Goal: Use online tool/utility

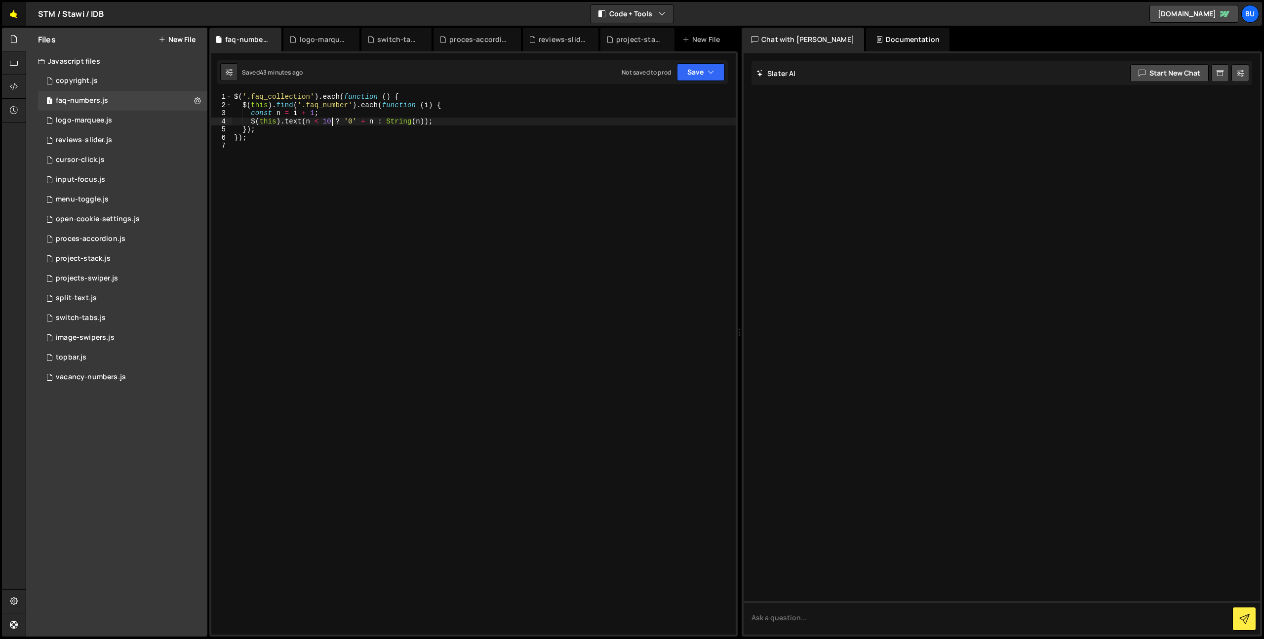
click at [11, 16] on link "🤙" at bounding box center [14, 14] width 24 height 24
click at [92, 376] on div "vacancy-numbers.js" at bounding box center [91, 377] width 70 height 9
click at [392, 182] on div "$ ( '.vacancy-link__number' ) . each ( function ( index ) { var nummer = index …" at bounding box center [484, 372] width 504 height 558
drag, startPoint x: 438, startPoint y: 111, endPoint x: 431, endPoint y: 109, distance: 7.6
click at [438, 111] on div "$ ( '.vacancy-link__number' ) . each ( function ( index ) { var nummer = index …" at bounding box center [484, 372] width 504 height 558
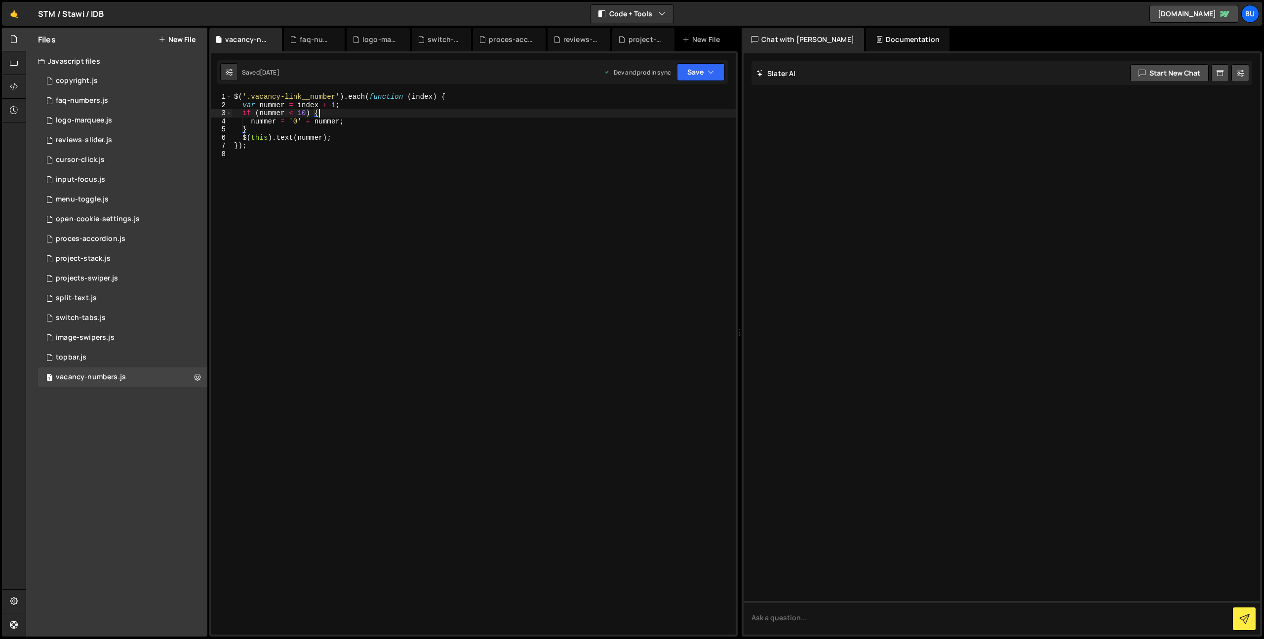
click at [422, 121] on div "$ ( '.vacancy-link__number' ) . each ( function ( index ) { var nummer = index …" at bounding box center [484, 372] width 504 height 558
type textarea "nummer = '0' + nummer;"
click at [153, 97] on div "1 faq-numbers.js 0" at bounding box center [122, 101] width 169 height 20
click at [413, 147] on div "$ ( '.faq_collection' ) . each ( function ( ) { $ ( this ) . find ( '.faq_numbe…" at bounding box center [484, 372] width 504 height 558
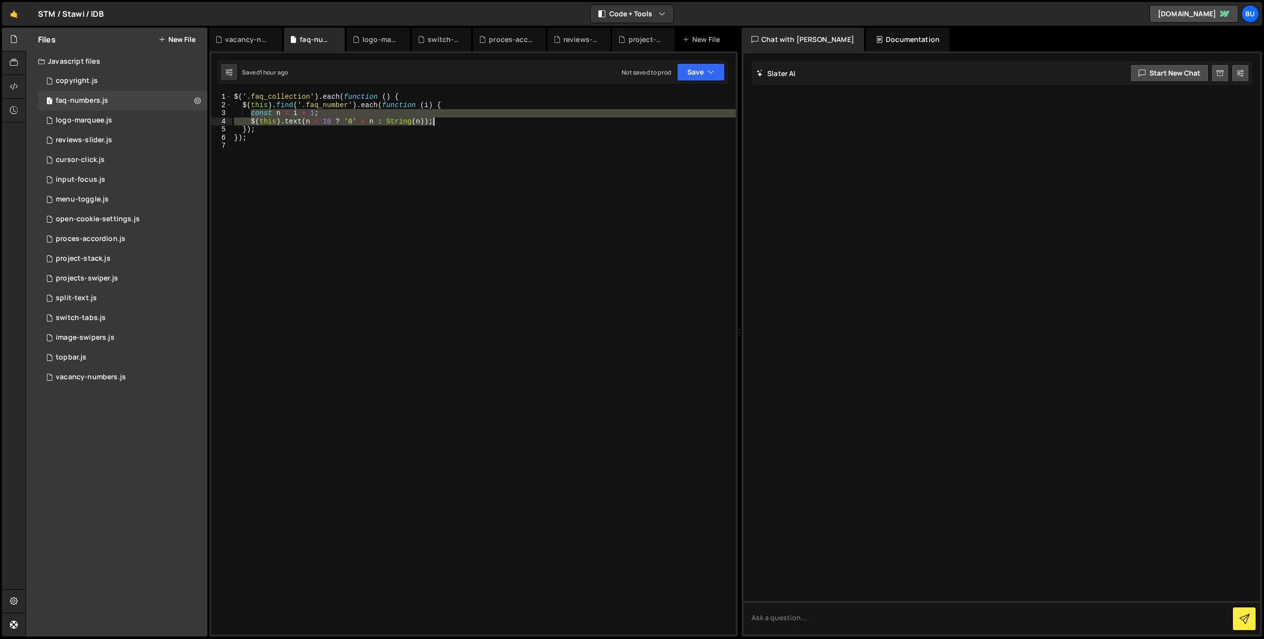
drag, startPoint x: 255, startPoint y: 113, endPoint x: 468, endPoint y: 123, distance: 212.6
click at [470, 123] on div "$ ( '.faq_collection' ) . each ( function ( ) { $ ( this ) . find ( '.faq_numbe…" at bounding box center [484, 372] width 504 height 558
type textarea "const n = i + 1; $(this).text(n < 10 ? '0' + n : String(n));"
click at [136, 377] on div "1 vacancy-numbers.js 0" at bounding box center [122, 377] width 169 height 20
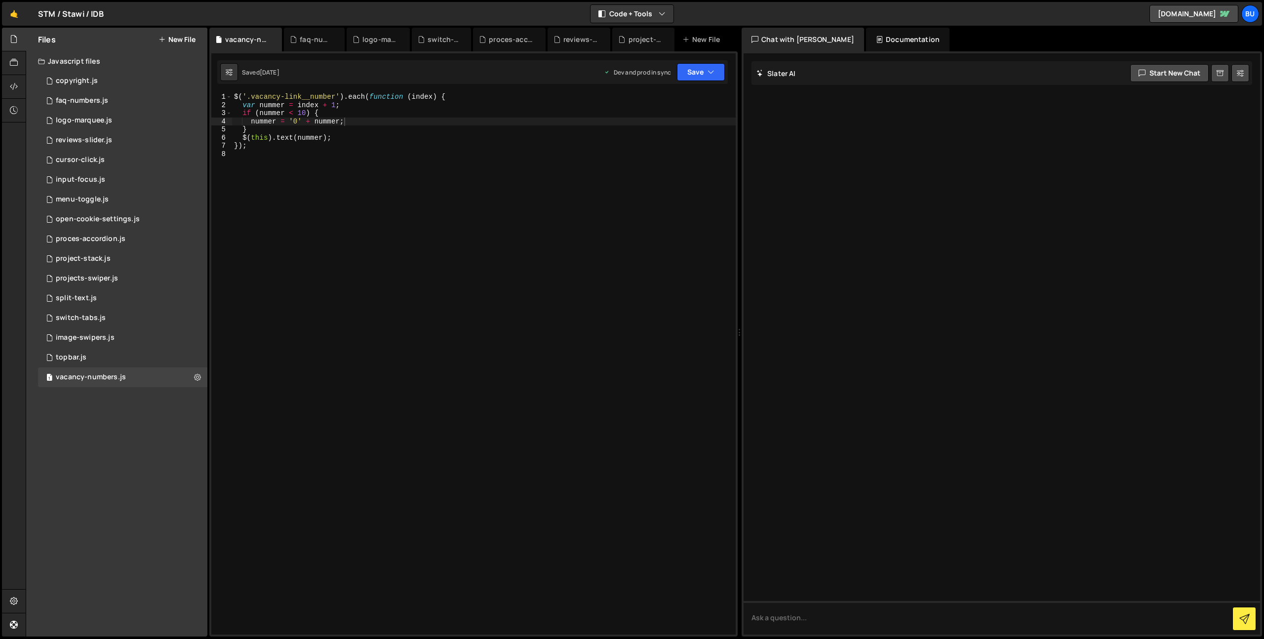
type textarea "$(this).text(nummer);"
drag, startPoint x: 426, startPoint y: 140, endPoint x: 430, endPoint y: 133, distance: 7.8
click at [426, 140] on div "$ ( '.vacancy-link__number' ) . each ( function ( index ) { var nummer = index …" at bounding box center [484, 372] width 504 height 558
click at [135, 97] on div "1 faq-numbers.js 0" at bounding box center [122, 101] width 169 height 20
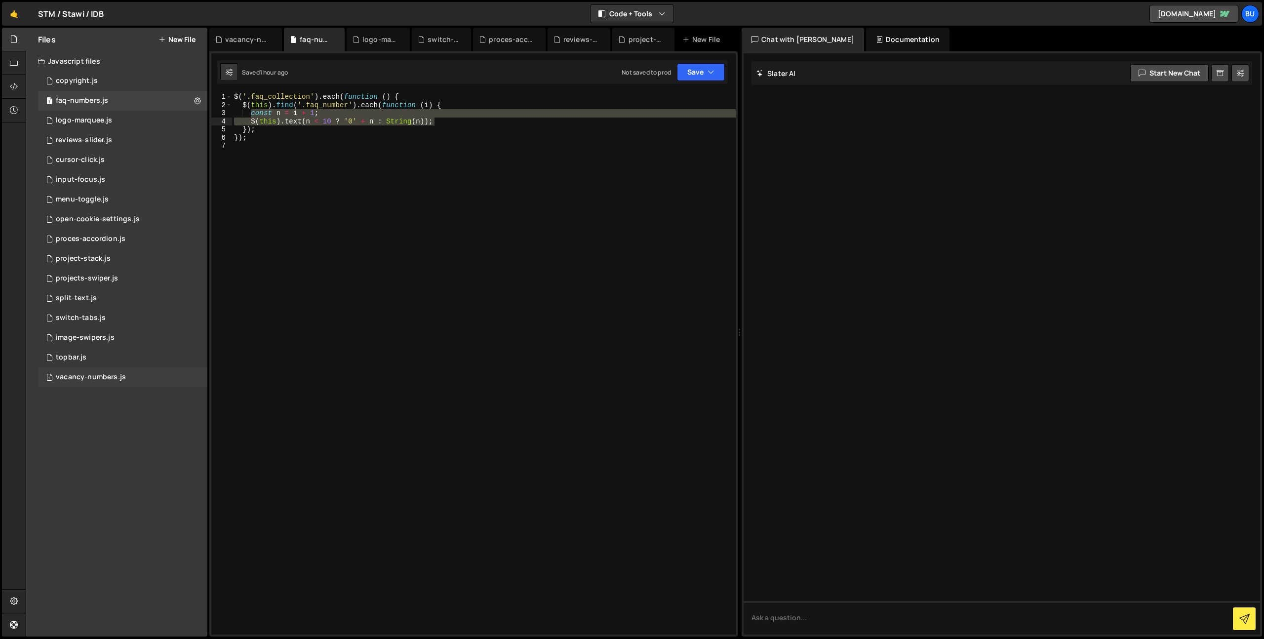
click at [149, 375] on div "1 vacancy-numbers.js 0" at bounding box center [122, 377] width 169 height 20
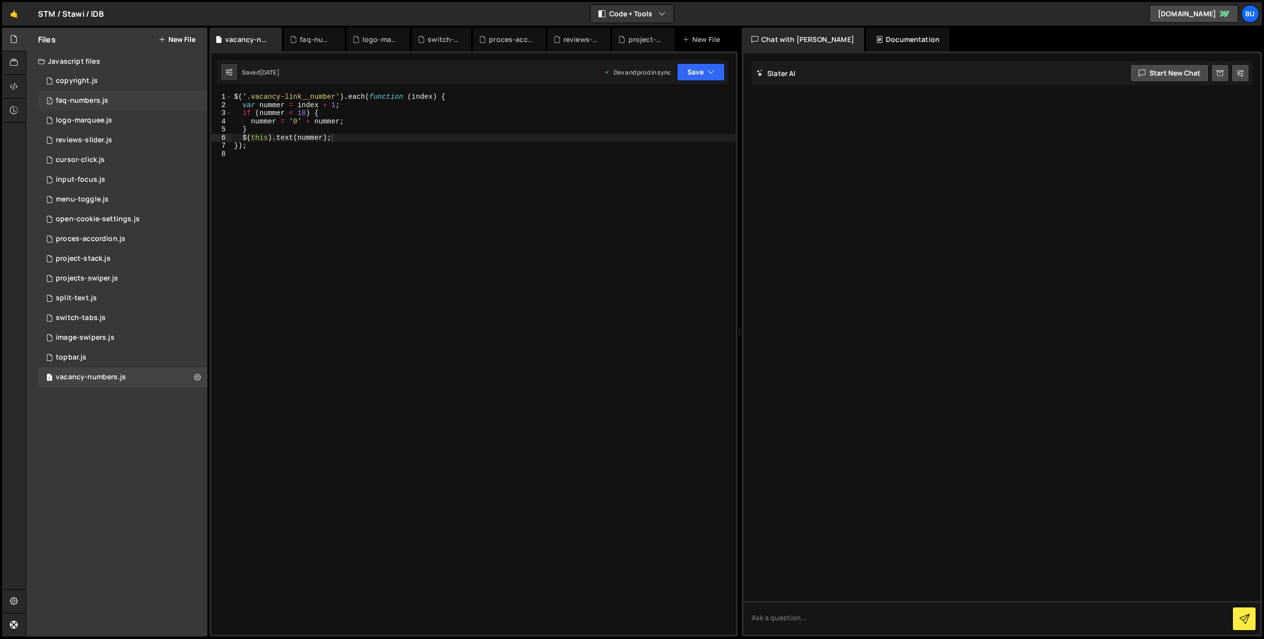
click at [154, 104] on div "1 faq-numbers.js 0" at bounding box center [122, 101] width 169 height 20
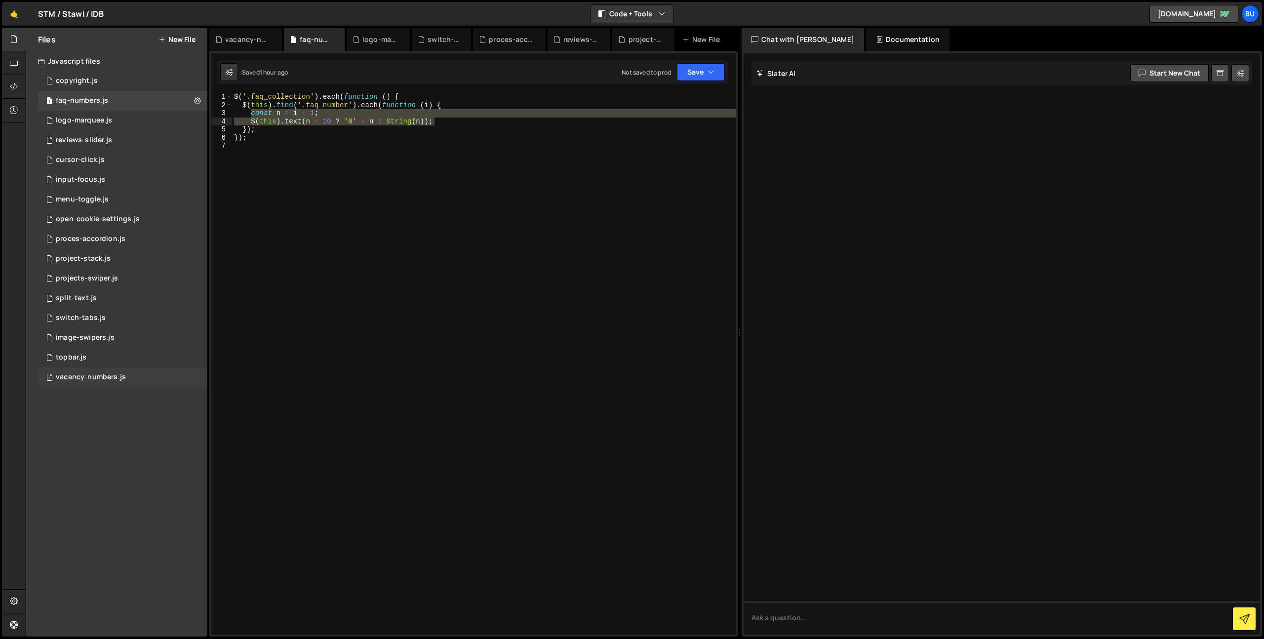
click at [157, 373] on div "1 vacancy-numbers.js 0" at bounding box center [122, 377] width 169 height 20
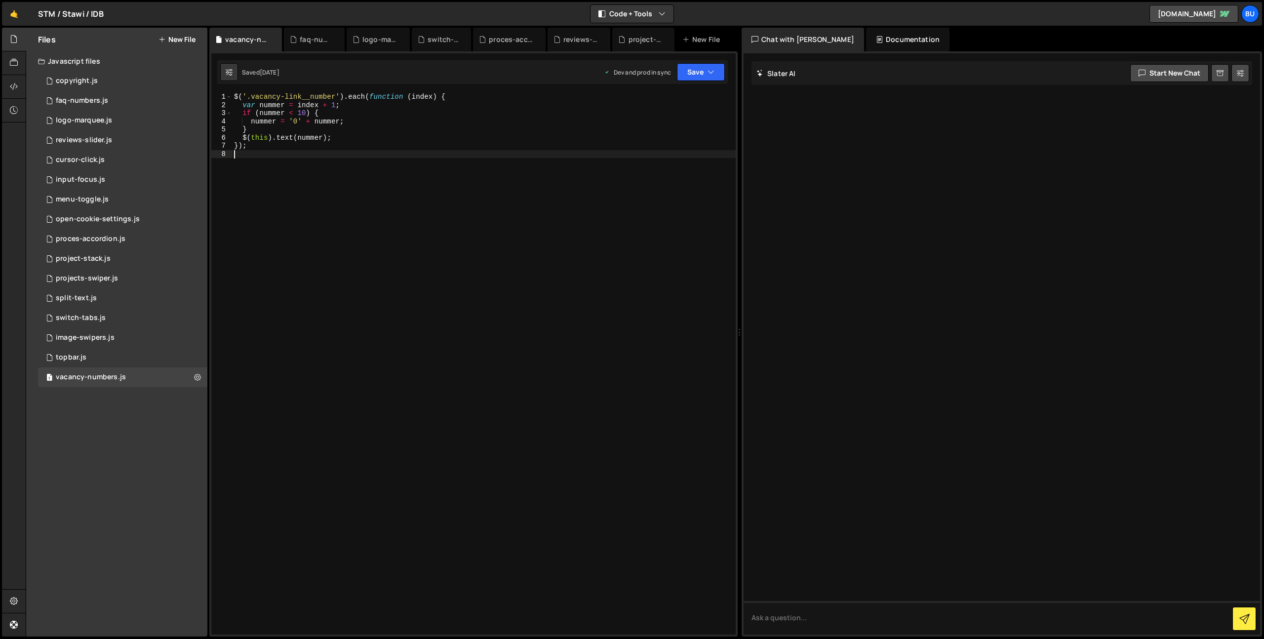
click at [455, 258] on div "$ ( '.vacancy-link__number' ) . each ( function ( index ) { var nummer = index …" at bounding box center [484, 372] width 504 height 558
click at [566, 153] on div "$ ( '.vacancy-link__number' ) . each ( function ( index ) { var nummer = index …" at bounding box center [484, 372] width 504 height 558
click at [397, 147] on div "$ ( '.vacancy-link__number' ) . each ( function ( index ) { var nummer = index …" at bounding box center [484, 372] width 504 height 558
click at [428, 137] on div "$ ( '.vacancy-link__number' ) . each ( function ( index ) { var nummer = index …" at bounding box center [484, 372] width 504 height 558
click at [453, 127] on div "$ ( '.vacancy-link__number' ) . each ( function ( index ) { var nummer = index …" at bounding box center [484, 372] width 504 height 558
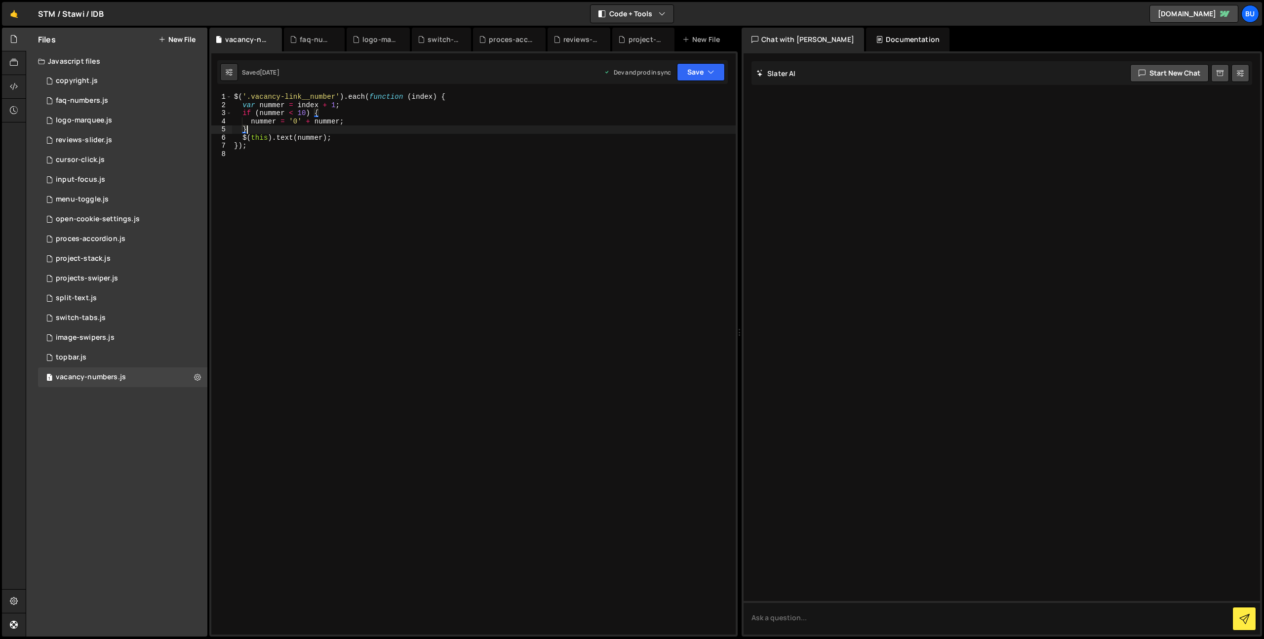
click at [444, 136] on div "$ ( '.vacancy-link__number' ) . each ( function ( index ) { var nummer = index …" at bounding box center [484, 372] width 504 height 558
type textarea "$(this).text(nummer);"
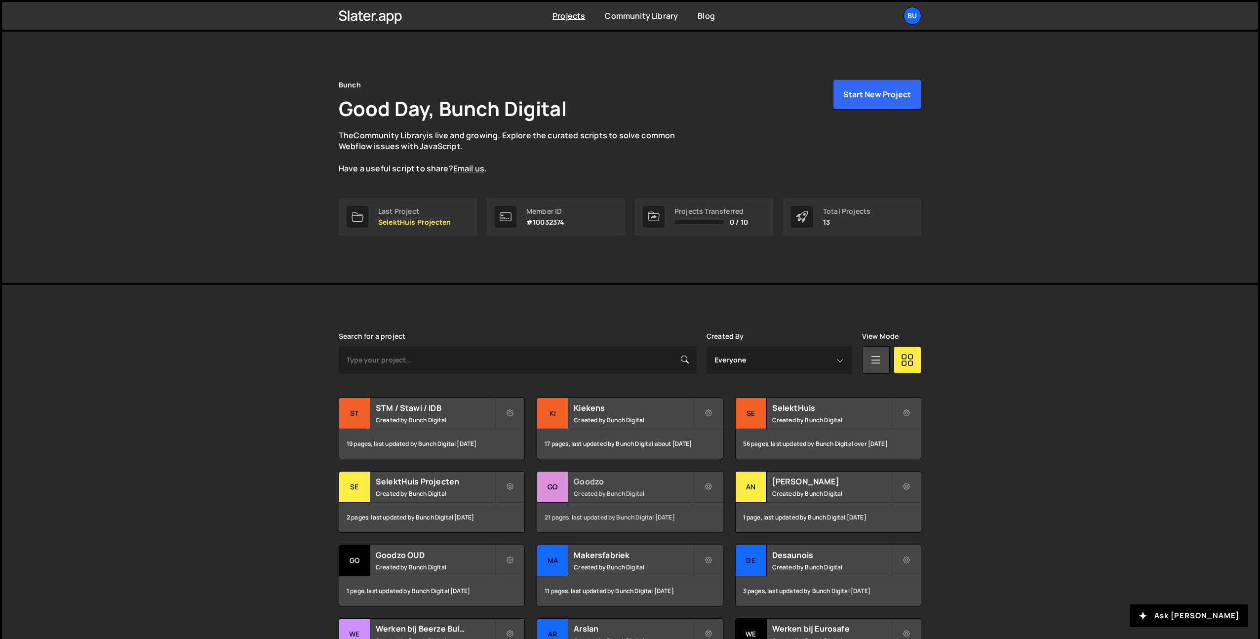
click at [645, 491] on small "Created by Bunch Digital" at bounding box center [633, 493] width 119 height 8
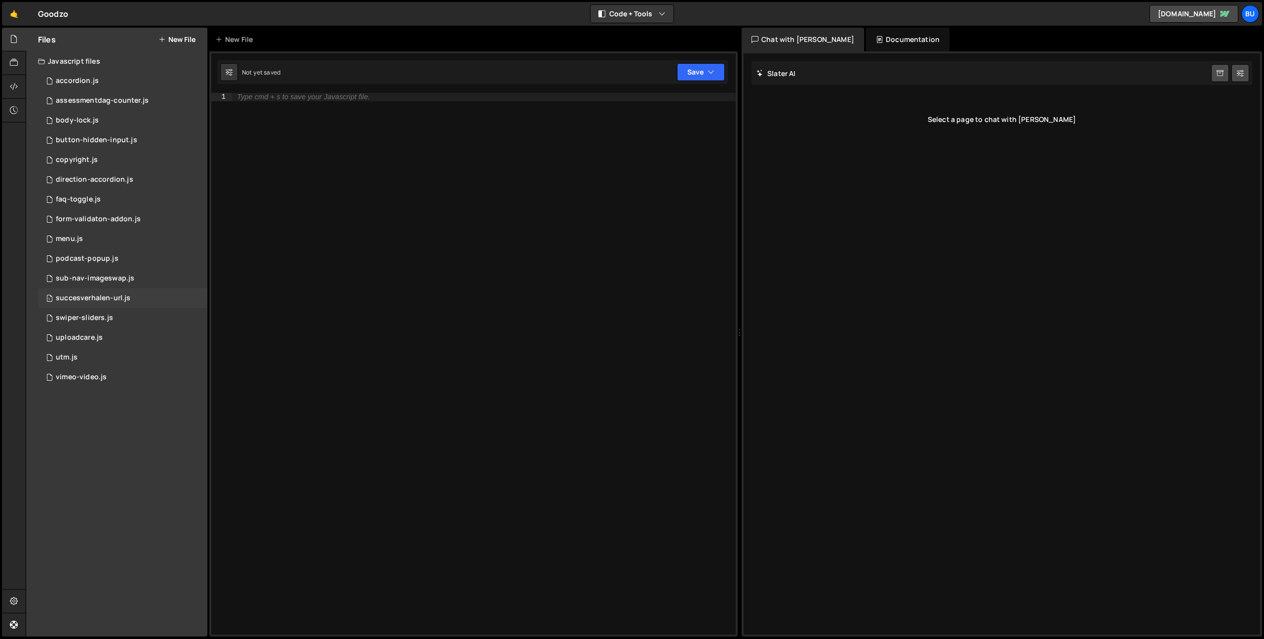
click at [106, 297] on div "succesverhalen-url.js" at bounding box center [93, 298] width 75 height 9
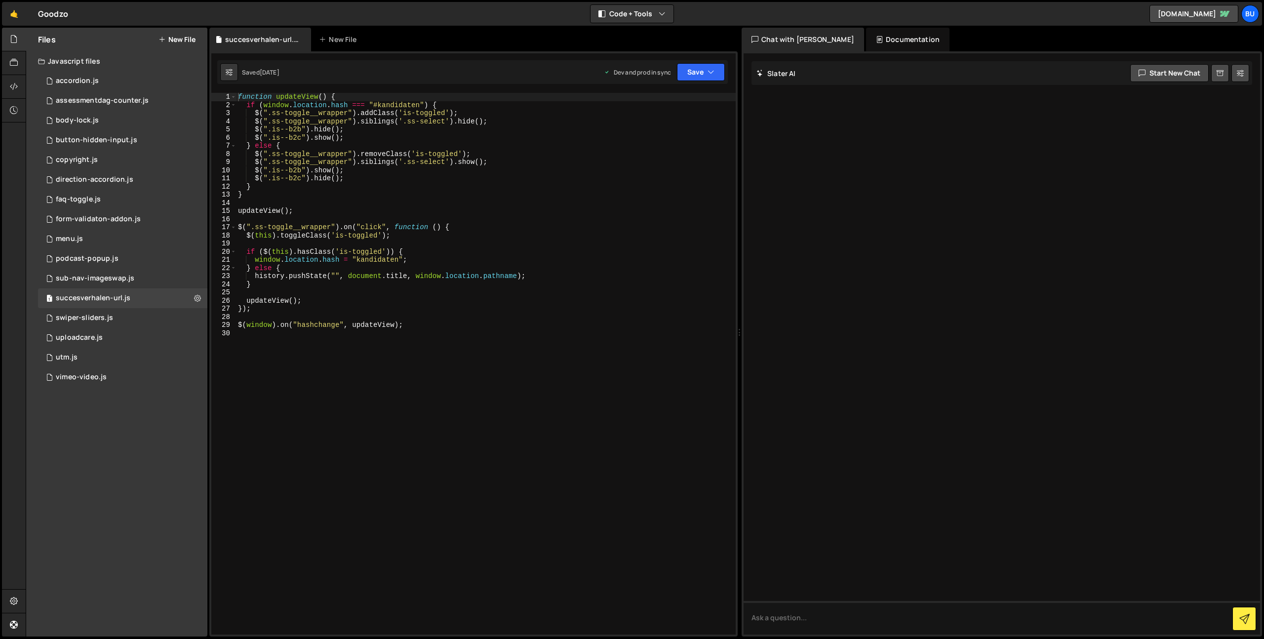
click at [356, 146] on div "function updateView ( ) { if ( window . location . hash === "#kandidaten" ) { $…" at bounding box center [486, 372] width 500 height 558
click at [393, 137] on div "function updateView ( ) { if ( window . location . hash === "#kandidaten" ) { $…" at bounding box center [486, 372] width 500 height 558
click at [384, 264] on div "function updateView ( ) { if ( window . location . hash === "#kandidaten" ) { $…" at bounding box center [486, 372] width 500 height 558
type textarea "window.location.hash = "kandidaten";"
click at [424, 244] on div "function updateView ( ) { if ( window . location . hash === "#kandidaten" ) { $…" at bounding box center [486, 372] width 500 height 558
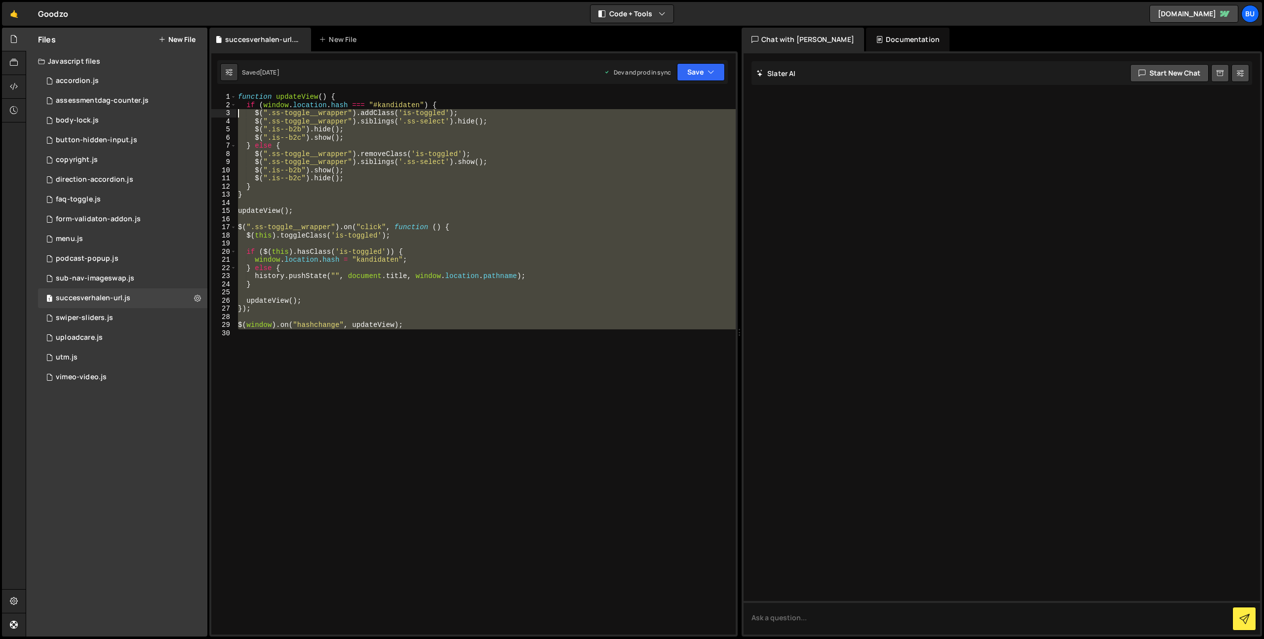
drag, startPoint x: 433, startPoint y: 360, endPoint x: 168, endPoint y: 26, distance: 426.4
click at [140, 22] on div "Hold on a sec... Are you certain you wish to leave this page? Any changes you'v…" at bounding box center [632, 319] width 1264 height 639
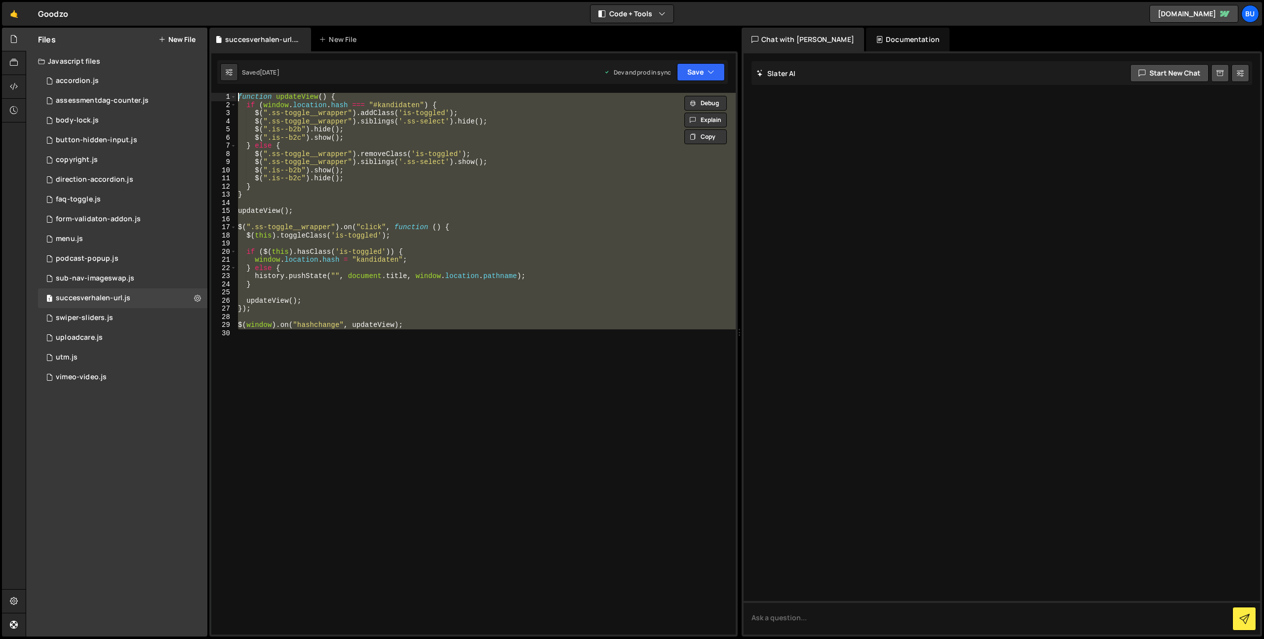
click at [456, 181] on div "function updateView ( ) { if ( window . location . hash === "#kandidaten" ) { $…" at bounding box center [486, 364] width 500 height 542
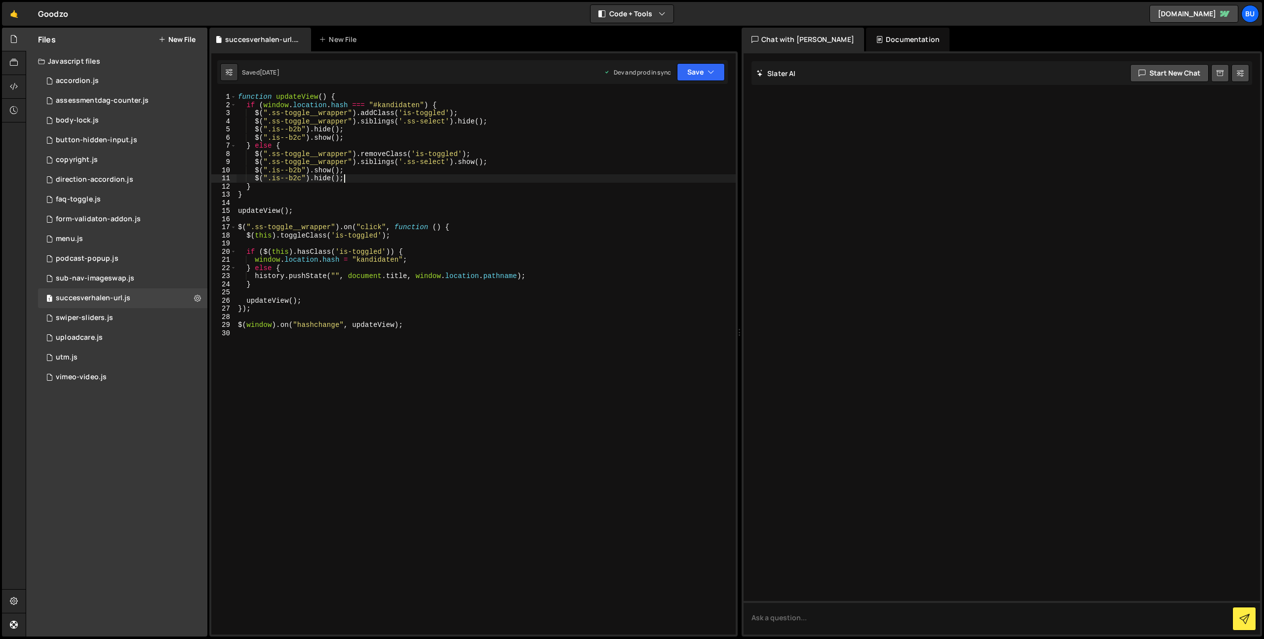
click at [383, 184] on div "function updateView ( ) { if ( window . location . hash === "#kandidaten" ) { $…" at bounding box center [486, 372] width 500 height 558
click at [423, 162] on div "function updateView ( ) { if ( window . location . hash === "#kandidaten" ) { $…" at bounding box center [486, 372] width 500 height 558
drag, startPoint x: 253, startPoint y: 113, endPoint x: 508, endPoint y: 119, distance: 254.4
click at [511, 122] on div "function updateView ( ) { if ( window . location . hash === "#kandidaten" ) { $…" at bounding box center [486, 372] width 500 height 558
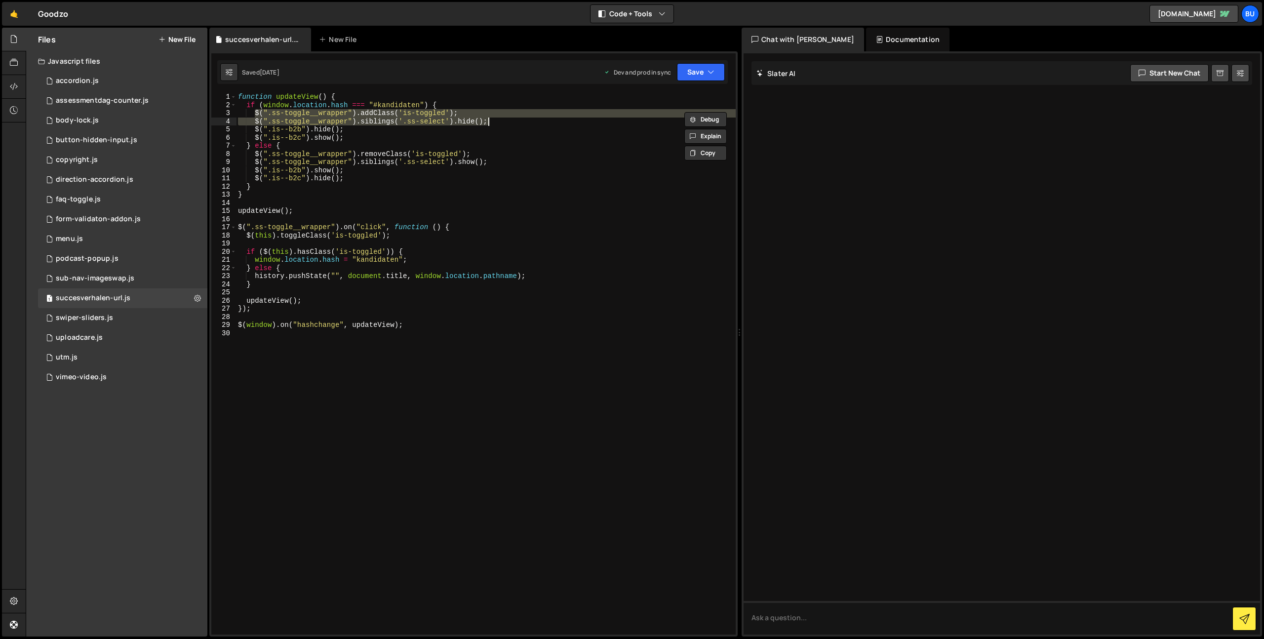
click at [505, 125] on div "function updateView ( ) { if ( window . location . hash === "#kandidaten" ) { $…" at bounding box center [486, 364] width 500 height 542
click at [412, 123] on div "function updateView ( ) { if ( window . location . hash === "#kandidaten" ) { $…" at bounding box center [486, 372] width 500 height 558
drag, startPoint x: 412, startPoint y: 123, endPoint x: 431, endPoint y: 127, distance: 19.7
click at [435, 123] on div "function updateView ( ) { if ( window . location . hash === "#kandidaten" ) { $…" at bounding box center [486, 372] width 500 height 558
click at [433, 134] on div "function updateView ( ) { if ( window . location . hash === "#kandidaten" ) { $…" at bounding box center [486, 372] width 500 height 558
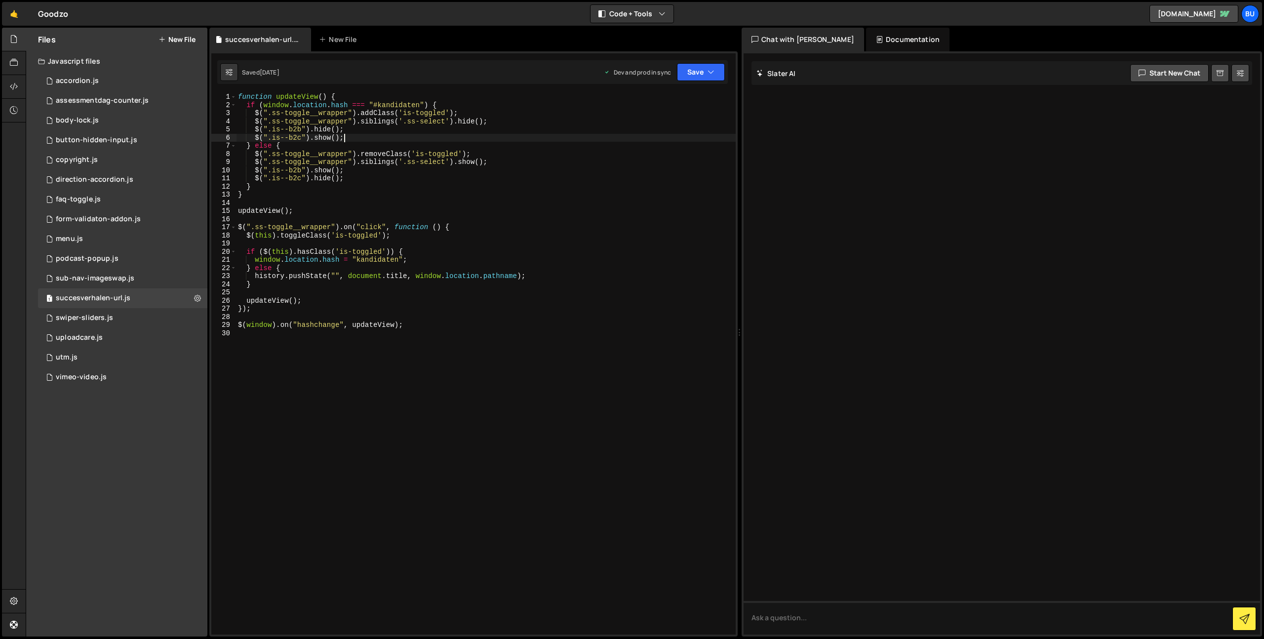
click at [368, 136] on div "function updateView ( ) { if ( window . location . hash === "#kandidaten" ) { $…" at bounding box center [486, 372] width 500 height 558
drag, startPoint x: 504, startPoint y: 123, endPoint x: 256, endPoint y: 119, distance: 248.4
click at [256, 119] on div "function updateView ( ) { if ( window . location . hash === "#kandidaten" ) { $…" at bounding box center [486, 372] width 500 height 558
click at [439, 151] on div "function updateView ( ) { if ( window . location . hash === "#kandidaten" ) { $…" at bounding box center [486, 372] width 500 height 558
click at [492, 129] on div "function updateView ( ) { if ( window . location . hash === "#kandidaten" ) { $…" at bounding box center [486, 372] width 500 height 558
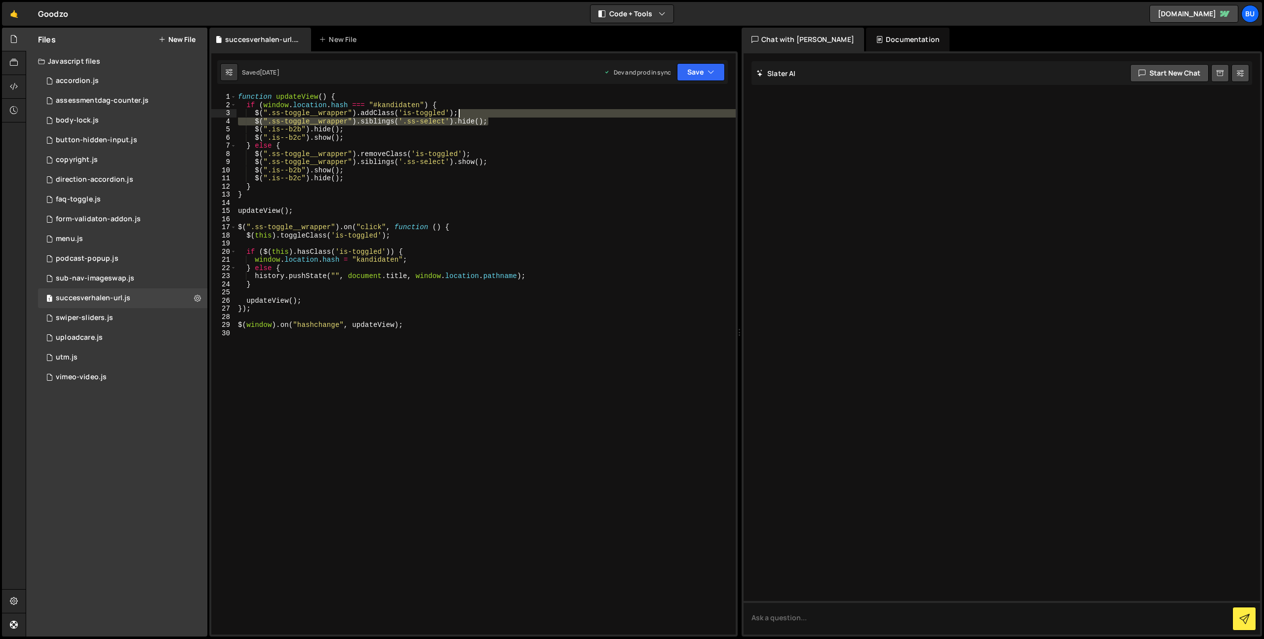
drag, startPoint x: 518, startPoint y: 123, endPoint x: 476, endPoint y: 113, distance: 43.2
click at [486, 113] on div "function updateView ( ) { if ( window . location . hash === "#kandidaten" ) { $…" at bounding box center [486, 372] width 500 height 558
click at [436, 134] on div "function updateView ( ) { if ( window . location . hash === "#kandidaten" ) { $…" at bounding box center [486, 372] width 500 height 558
drag, startPoint x: 265, startPoint y: 116, endPoint x: 477, endPoint y: 107, distance: 212.0
click at [479, 116] on div "function updateView ( ) { if ( window . location . hash === "#kandidaten" ) { $…" at bounding box center [486, 372] width 500 height 558
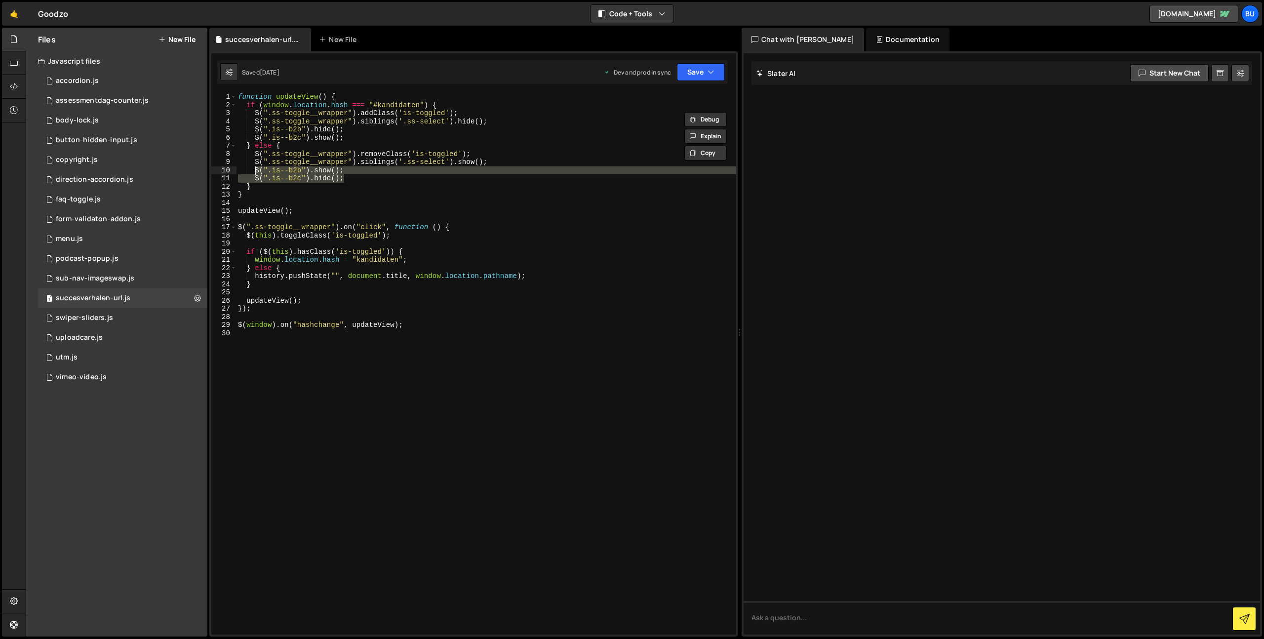
drag, startPoint x: 349, startPoint y: 177, endPoint x: 286, endPoint y: 166, distance: 63.2
click at [253, 171] on div "function updateView ( ) { if ( window . location . hash === "#kandidaten" ) { $…" at bounding box center [486, 372] width 500 height 558
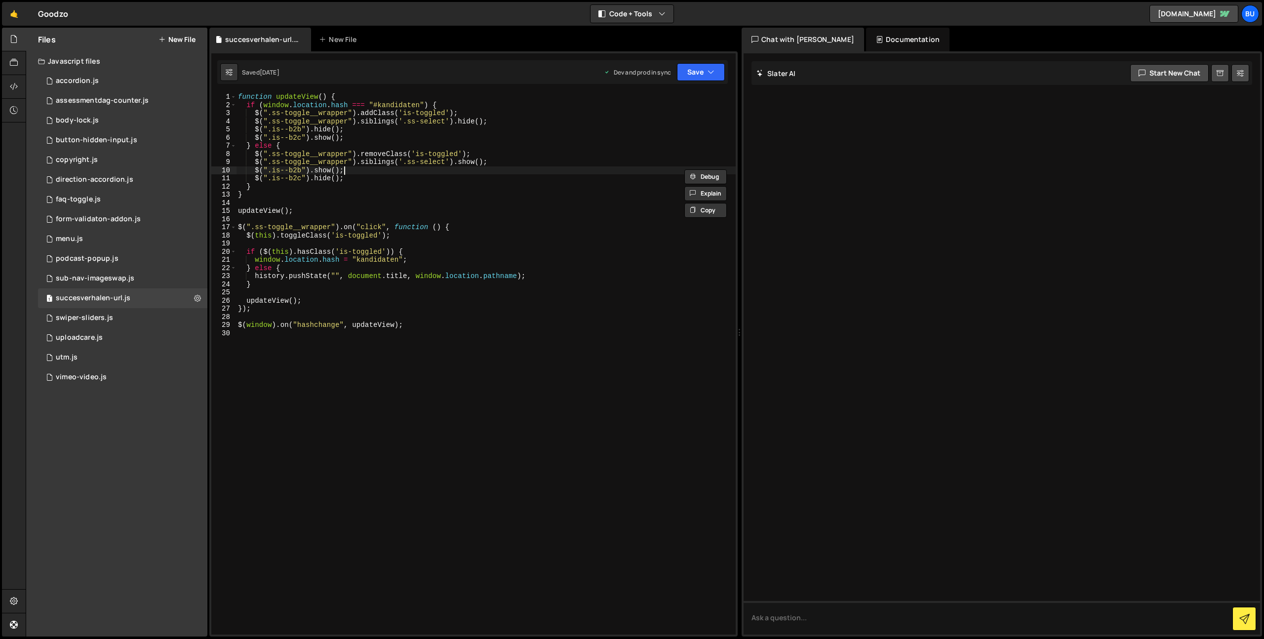
click at [376, 171] on div "function updateView ( ) { if ( window . location . hash === "#kandidaten" ) { $…" at bounding box center [486, 372] width 500 height 558
click at [411, 153] on div "function updateView ( ) { if ( window . location . hash === "#kandidaten" ) { $…" at bounding box center [486, 372] width 500 height 558
click at [446, 151] on div "function updateView ( ) { if ( window . location . hash === "#kandidaten" ) { $…" at bounding box center [486, 372] width 500 height 558
drag, startPoint x: 506, startPoint y: 162, endPoint x: 476, endPoint y: 154, distance: 31.4
click at [506, 162] on div "function updateView ( ) { if ( window . location . hash === "#kandidaten" ) { $…" at bounding box center [486, 372] width 500 height 558
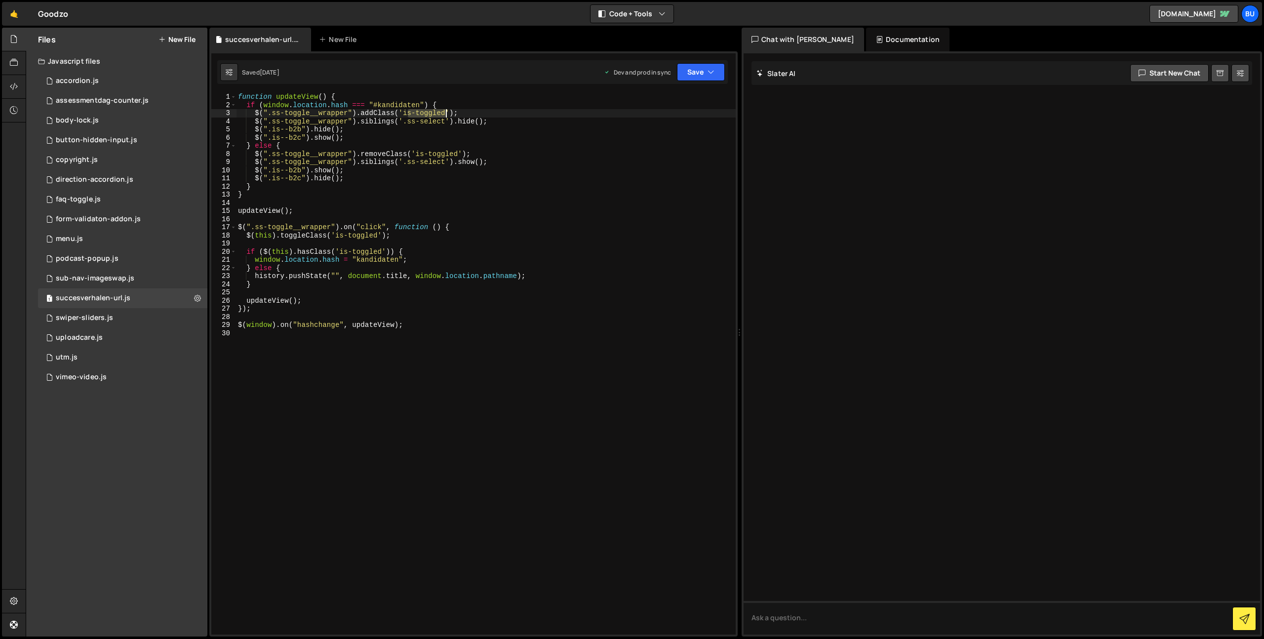
drag, startPoint x: 407, startPoint y: 114, endPoint x: 445, endPoint y: 113, distance: 37.5
click at [444, 115] on div "function updateView ( ) { if ( window . location . hash === "#kandidaten" ) { $…" at bounding box center [486, 372] width 500 height 558
drag, startPoint x: 297, startPoint y: 226, endPoint x: 315, endPoint y: 213, distance: 21.6
click at [297, 225] on div "function updateView ( ) { if ( window . location . hash === "#kandidaten" ) { $…" at bounding box center [486, 372] width 500 height 558
click at [319, 213] on div "function updateView ( ) { if ( window . location . hash === "#kandidaten" ) { $…" at bounding box center [486, 372] width 500 height 558
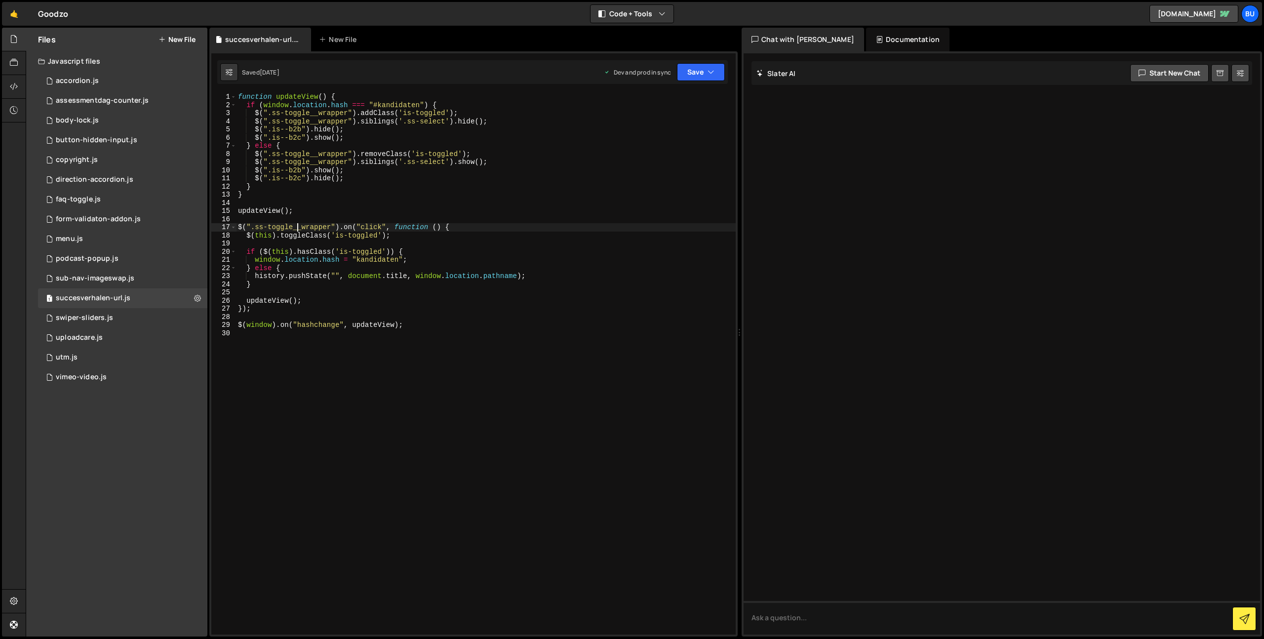
type textarea "updateView();"
